Goal: Task Accomplishment & Management: Manage account settings

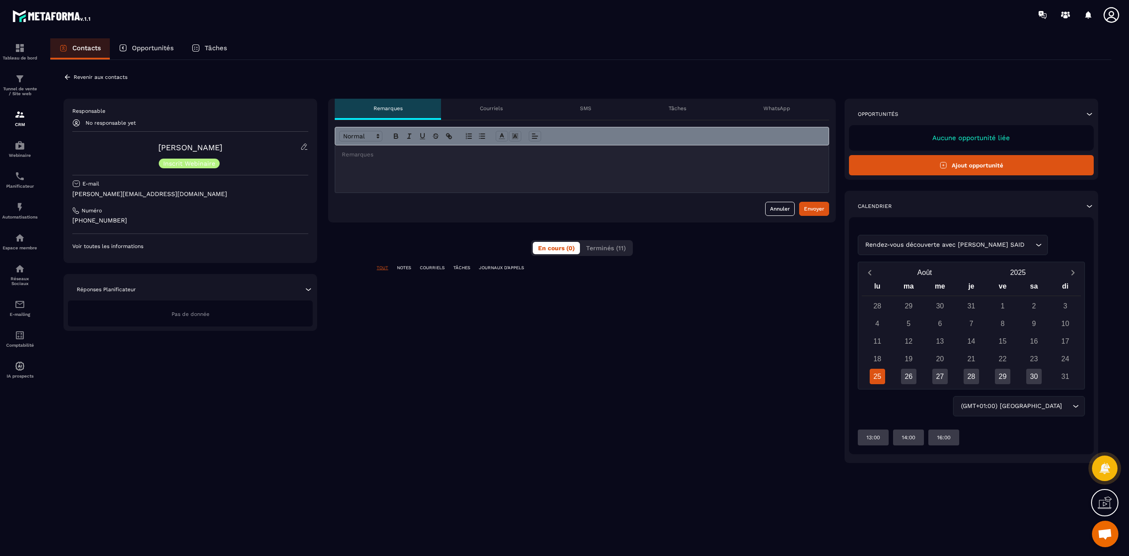
click at [408, 265] on div "**********" at bounding box center [582, 281] width 508 height 365
click at [407, 267] on p "NOTES" at bounding box center [404, 268] width 14 height 6
click at [427, 271] on p "COURRIELS" at bounding box center [432, 268] width 25 height 6
click at [461, 271] on p "TÂCHES" at bounding box center [461, 268] width 17 height 6
click at [601, 256] on div "En cours (0) Terminés (11)" at bounding box center [582, 248] width 102 height 16
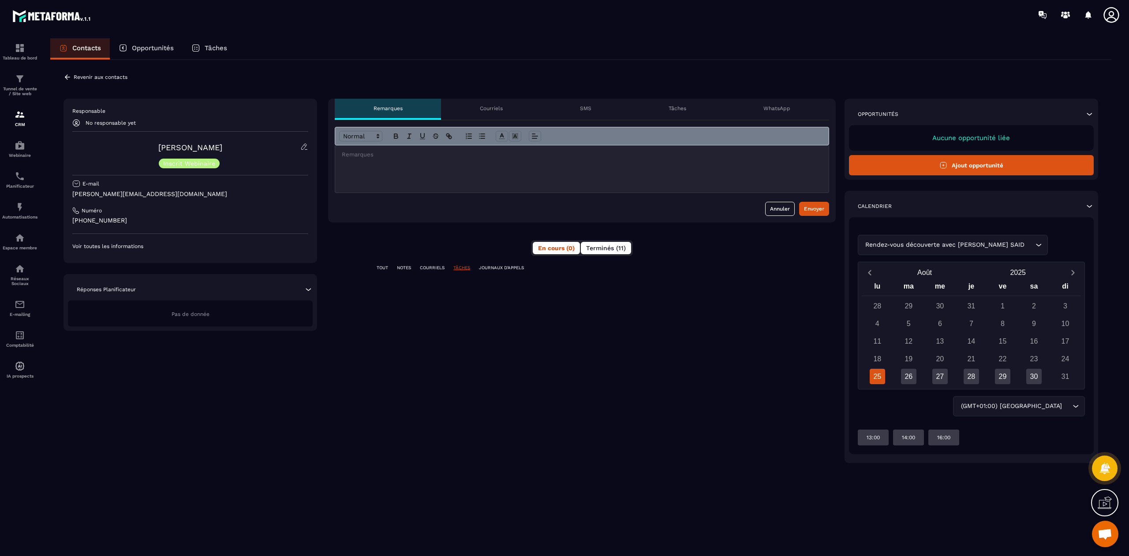
click at [601, 251] on span "Terminés (11)" at bounding box center [606, 248] width 40 height 7
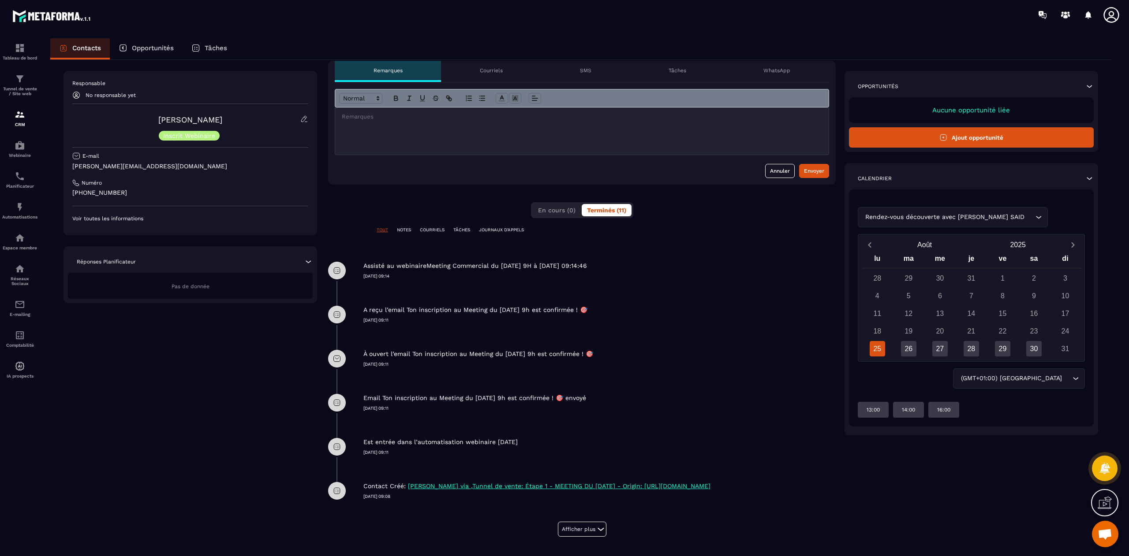
scroll to position [48, 0]
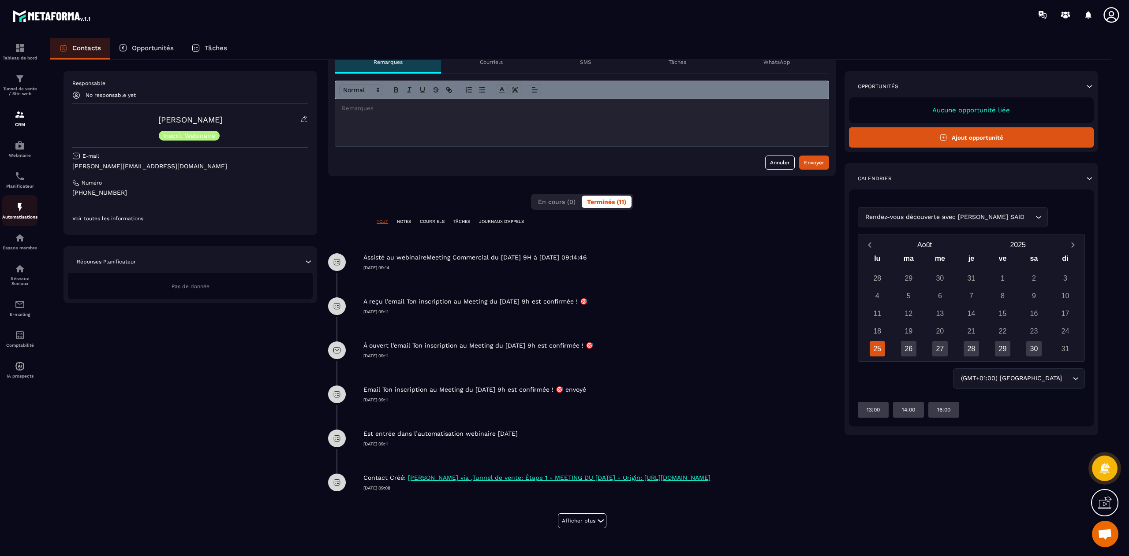
click at [21, 211] on img at bounding box center [20, 207] width 11 height 11
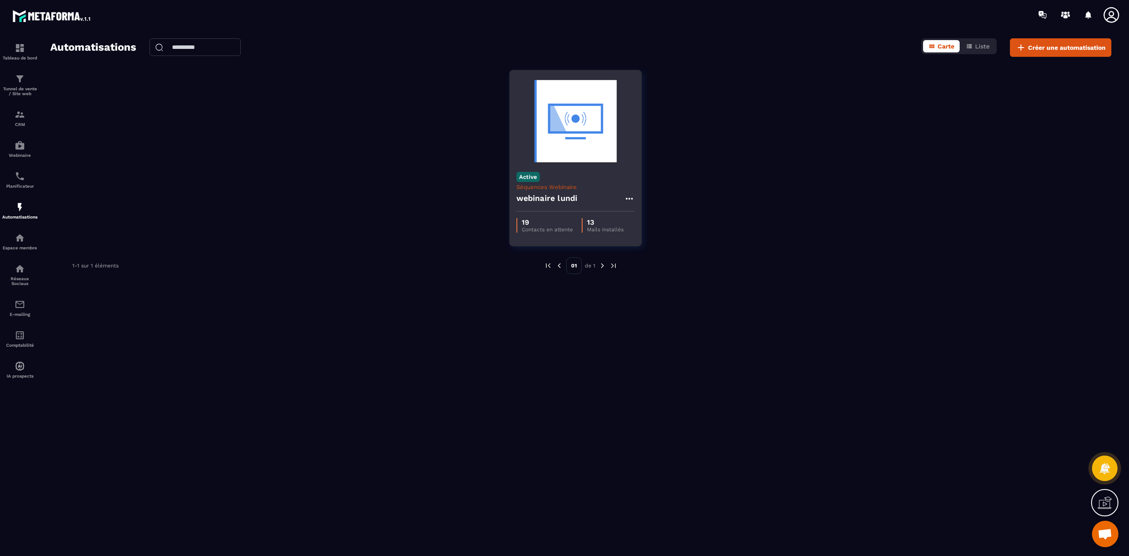
click at [549, 160] on img at bounding box center [575, 121] width 118 height 88
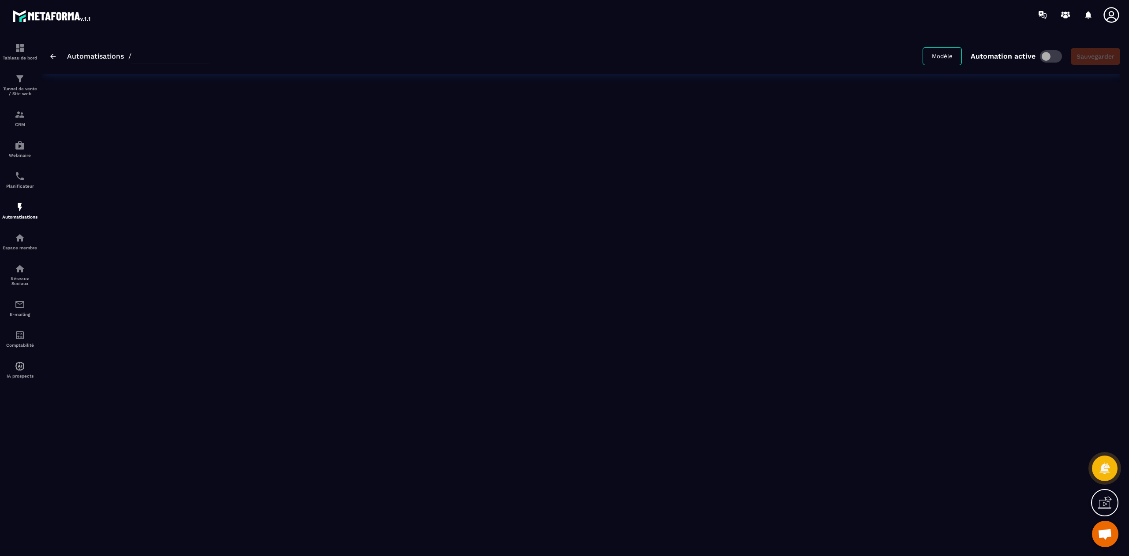
type input "**********"
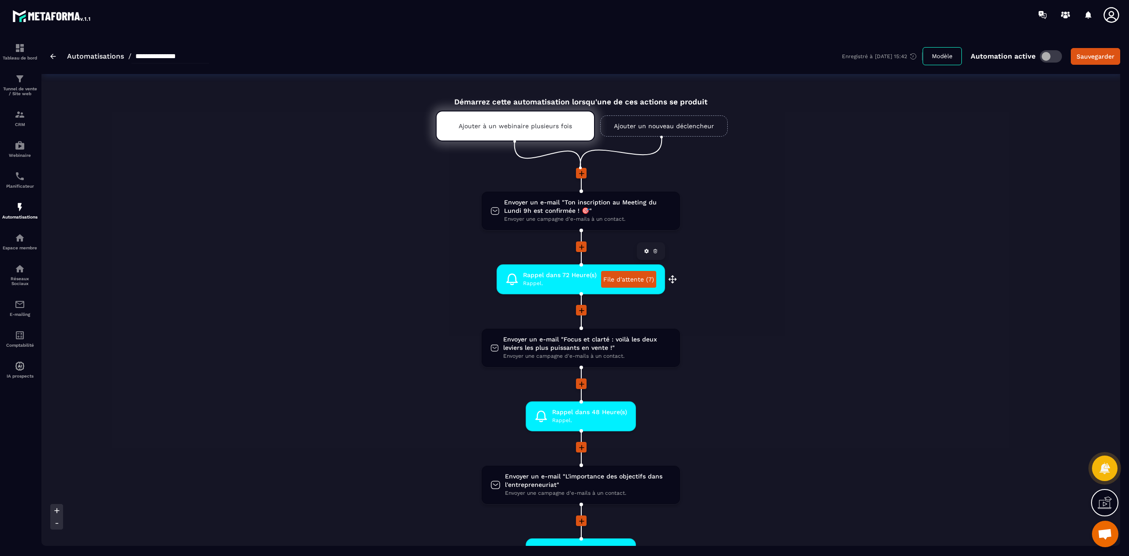
click at [623, 280] on link "File d'attente (7)" at bounding box center [628, 279] width 55 height 17
click at [23, 155] on p "Webinaire" at bounding box center [19, 155] width 35 height 5
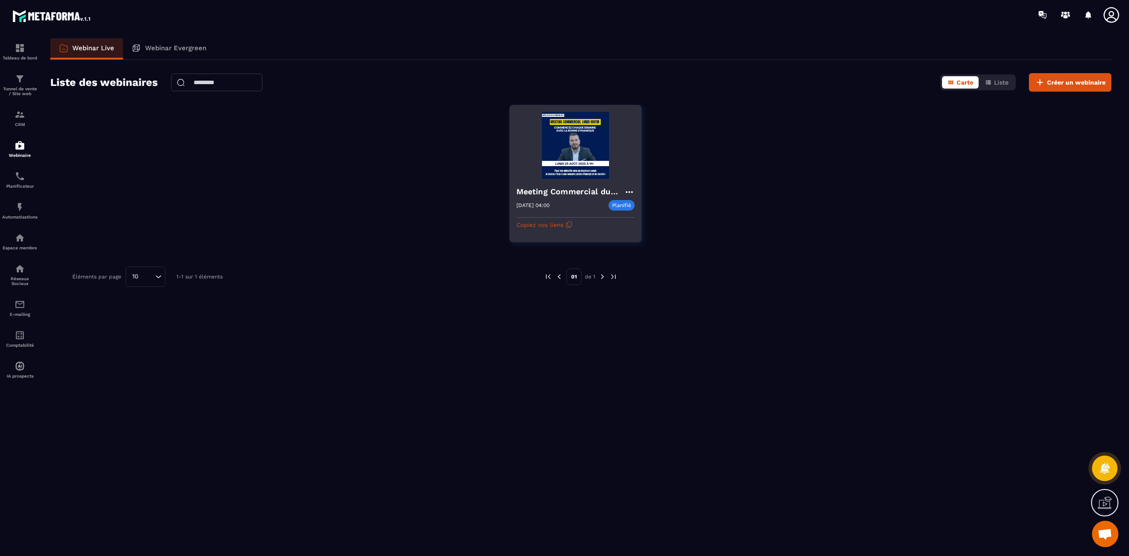
click at [558, 165] on img at bounding box center [575, 145] width 118 height 67
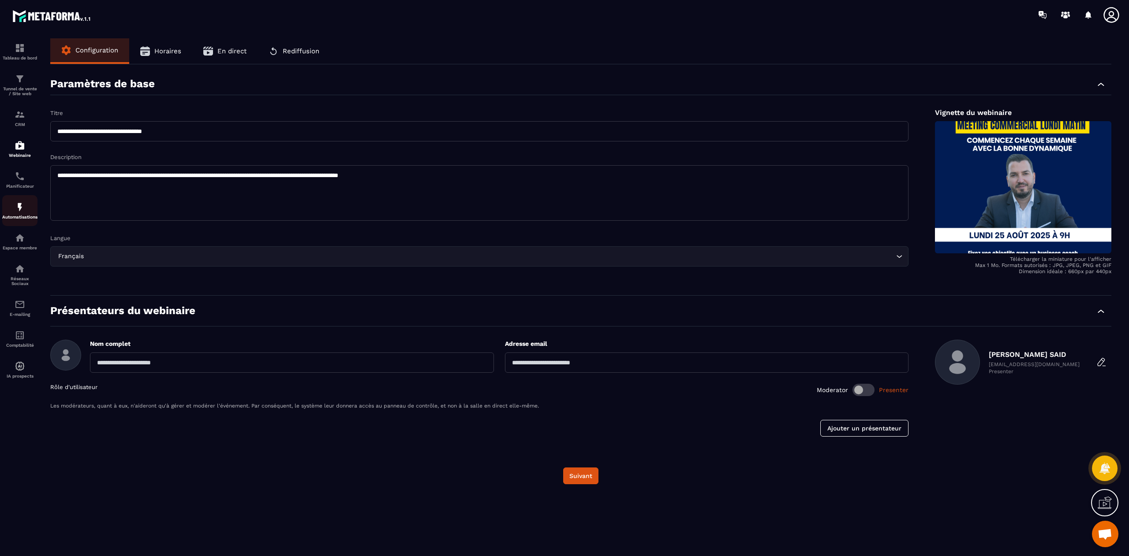
click at [19, 217] on p "Automatisations" at bounding box center [19, 217] width 35 height 5
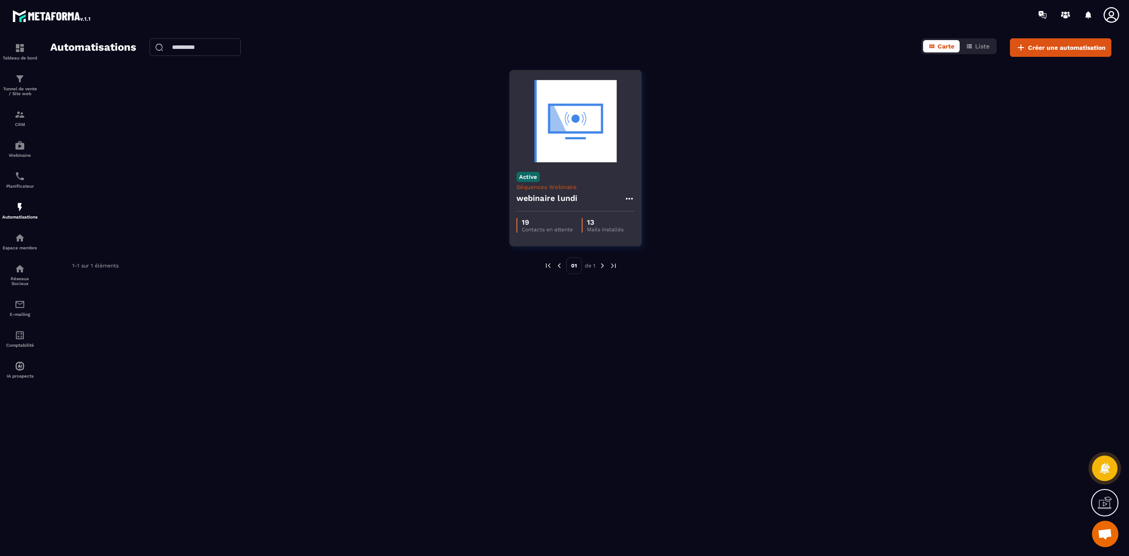
click at [546, 158] on img at bounding box center [575, 121] width 118 height 88
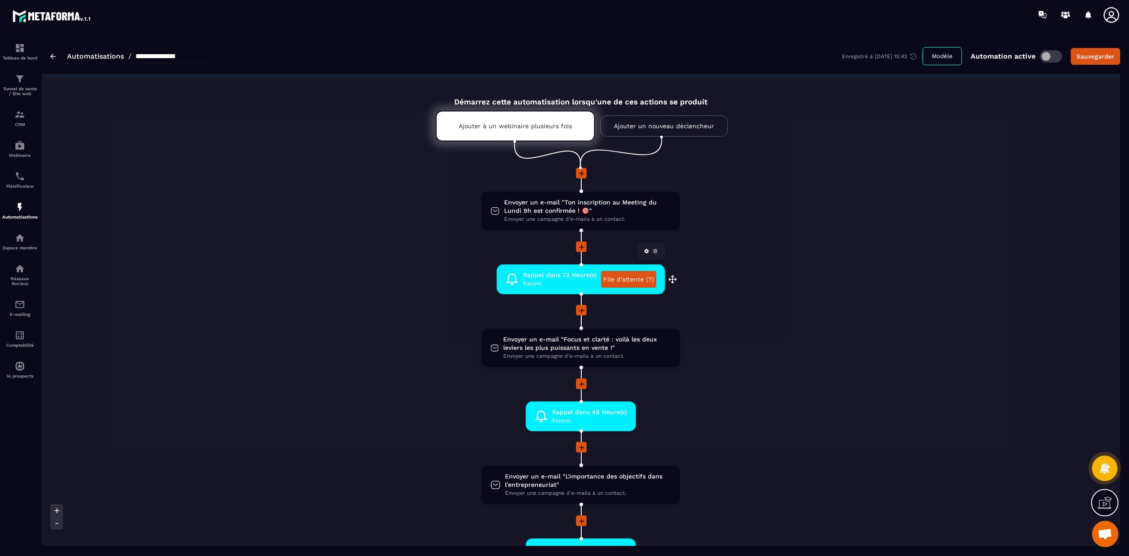
click at [583, 280] on span "Rappel." at bounding box center [560, 284] width 74 height 8
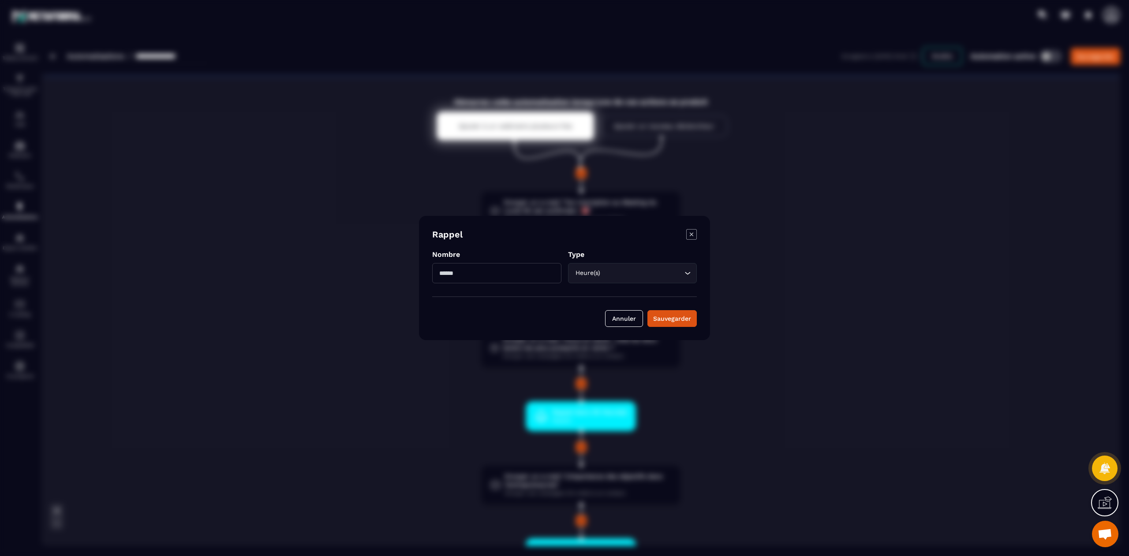
click at [687, 235] on icon "Modal window" at bounding box center [691, 234] width 11 height 11
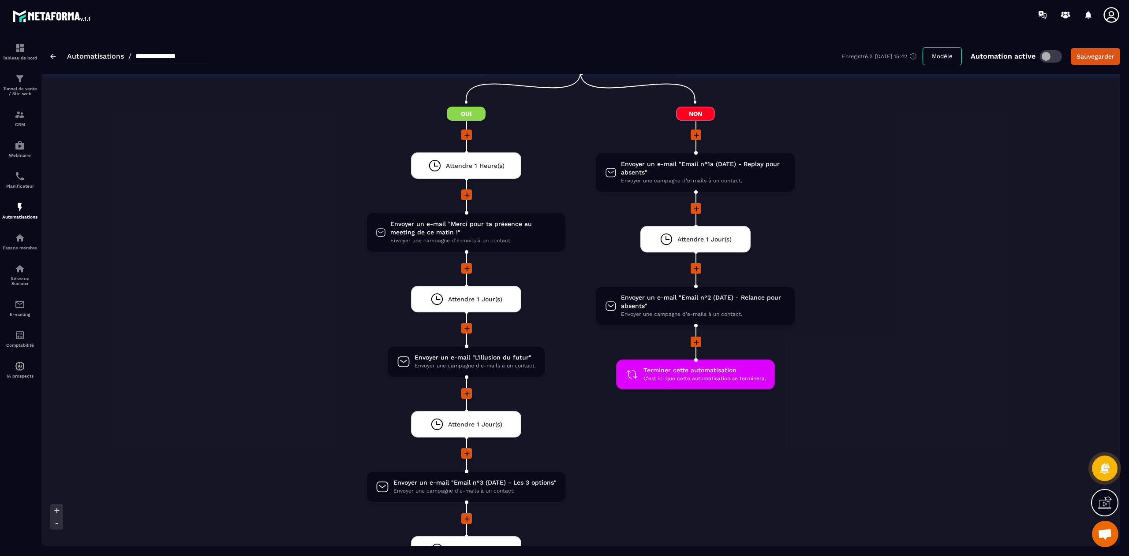
scroll to position [1050, 0]
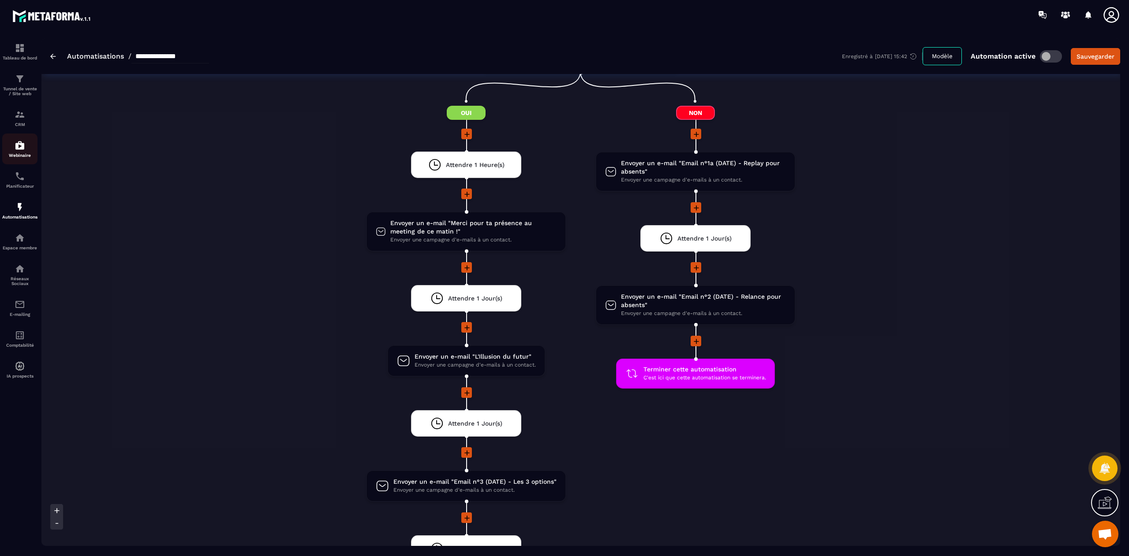
click at [20, 158] on p "Webinaire" at bounding box center [19, 155] width 35 height 5
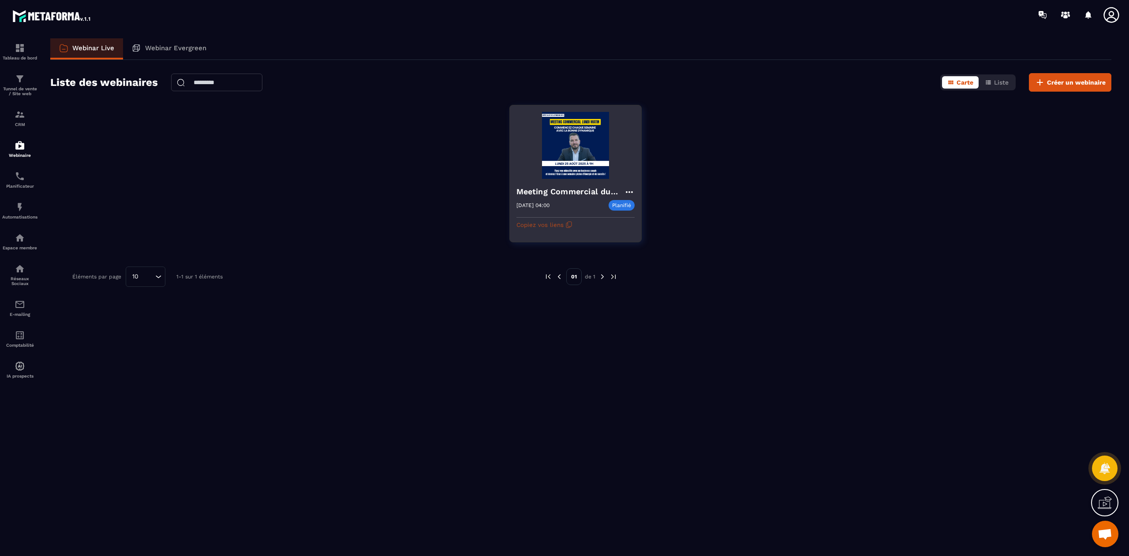
click at [549, 229] on button "Copiez vos liens" at bounding box center [544, 225] width 56 height 14
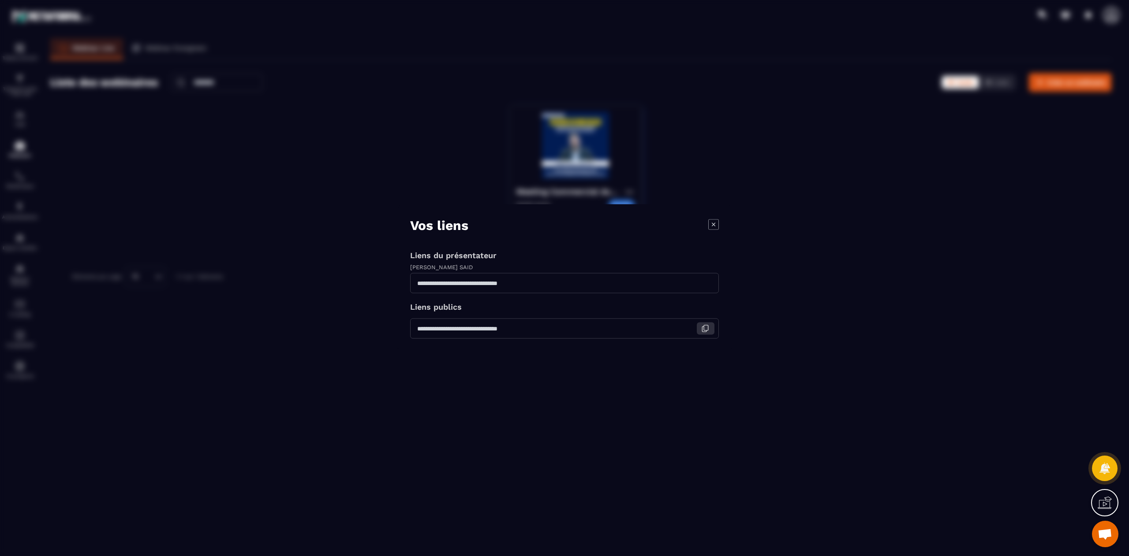
click at [706, 332] on icon "Modal window" at bounding box center [705, 329] width 8 height 8
click at [577, 389] on div "Modal window" at bounding box center [564, 278] width 1129 height 556
click at [717, 232] on div "Vos liens" at bounding box center [564, 225] width 309 height 15
click at [714, 229] on icon "Modal window" at bounding box center [713, 224] width 10 height 10
